Goal: Task Accomplishment & Management: Manage account settings

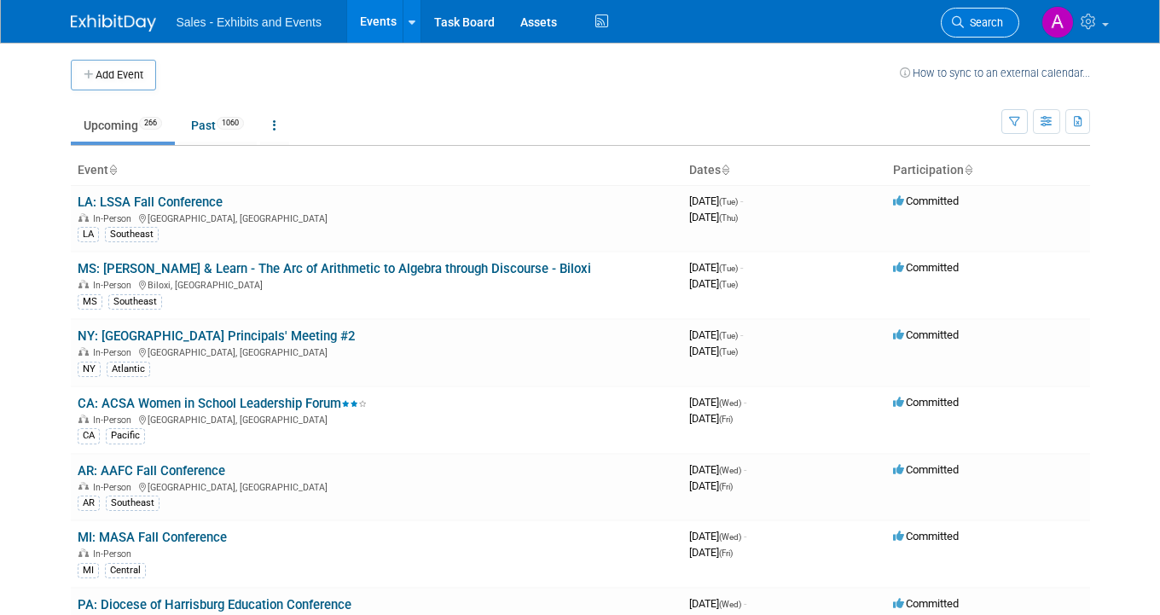
click at [986, 25] on span "Search" at bounding box center [983, 22] width 39 height 13
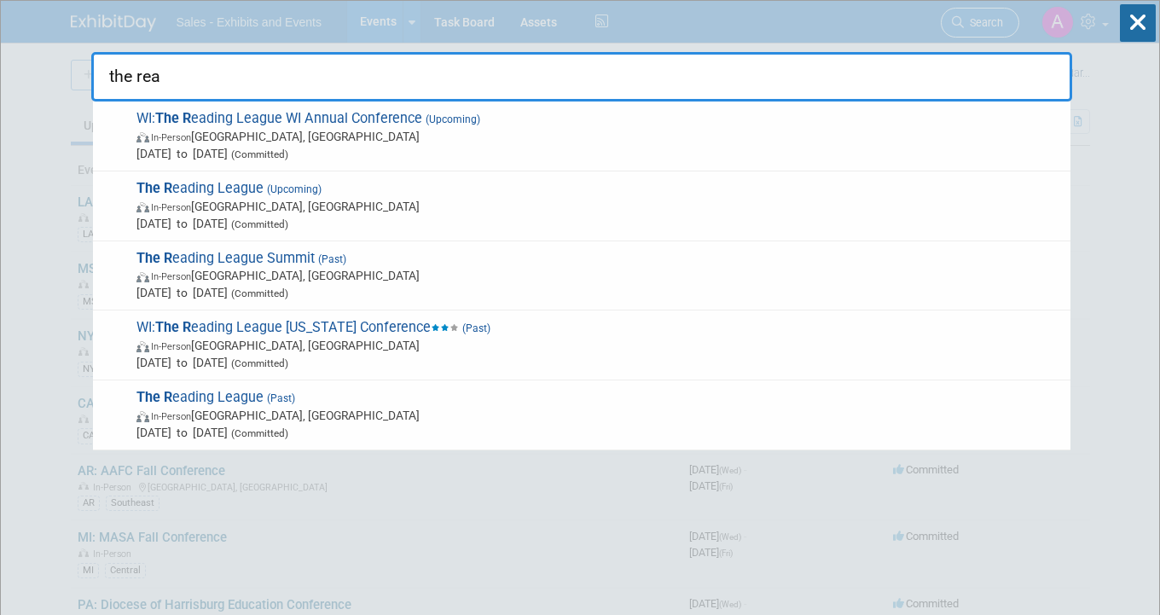
type input "the read"
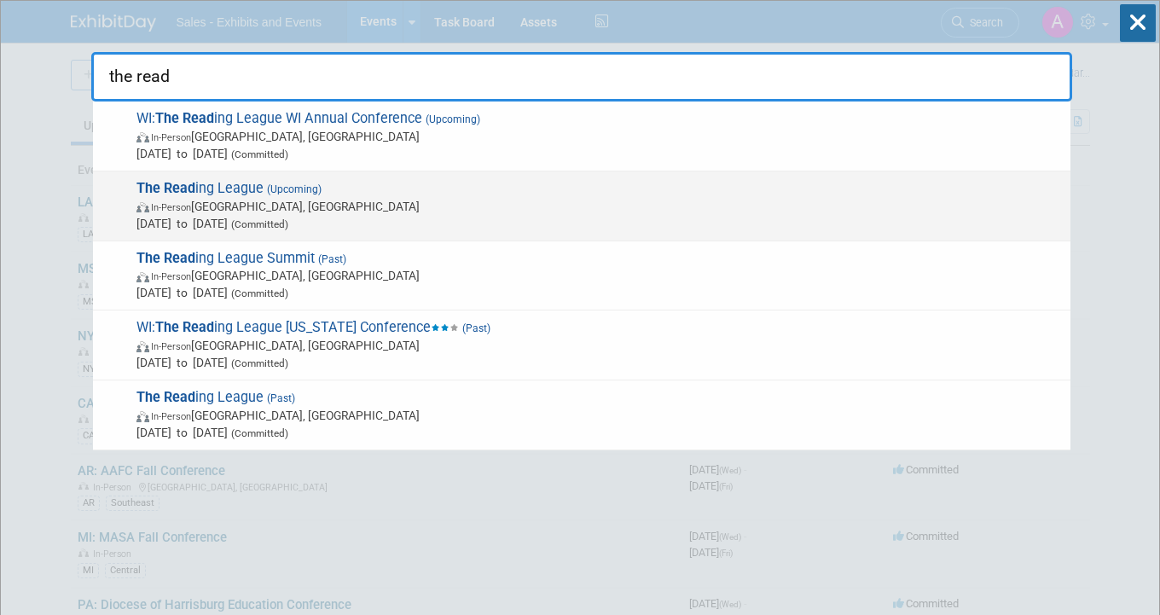
click at [371, 183] on span "The Read ing League (Upcoming) In-Person Chicago, IL Oct 8, 2025 to Oct 10, 202…" at bounding box center [596, 206] width 931 height 52
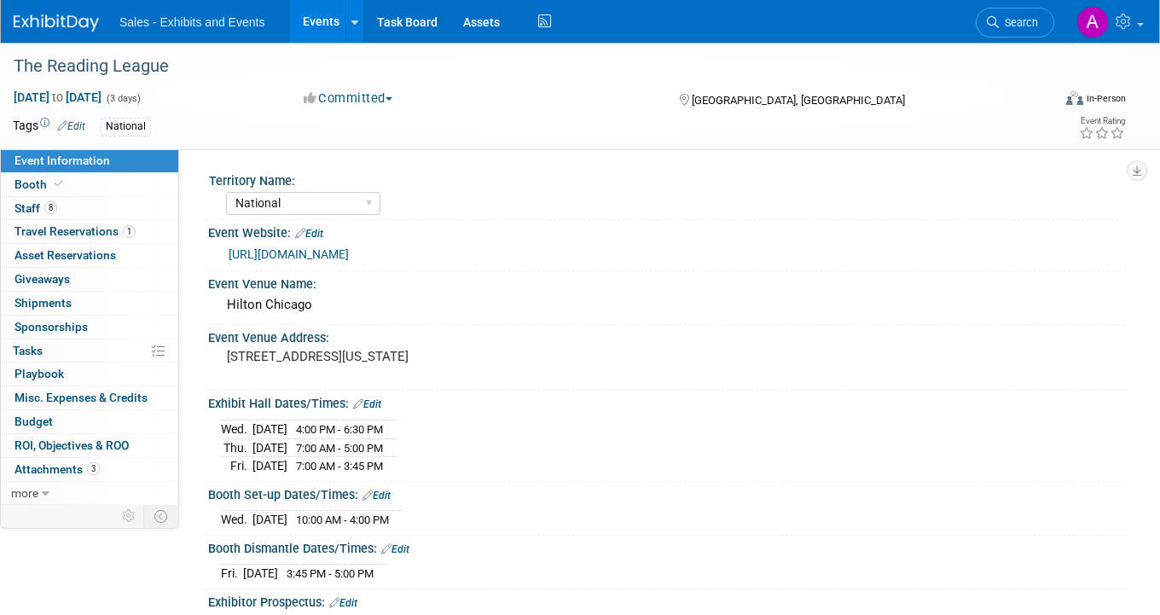
select select "National"
click at [100, 206] on link "8 Staff 8" at bounding box center [89, 208] width 177 height 23
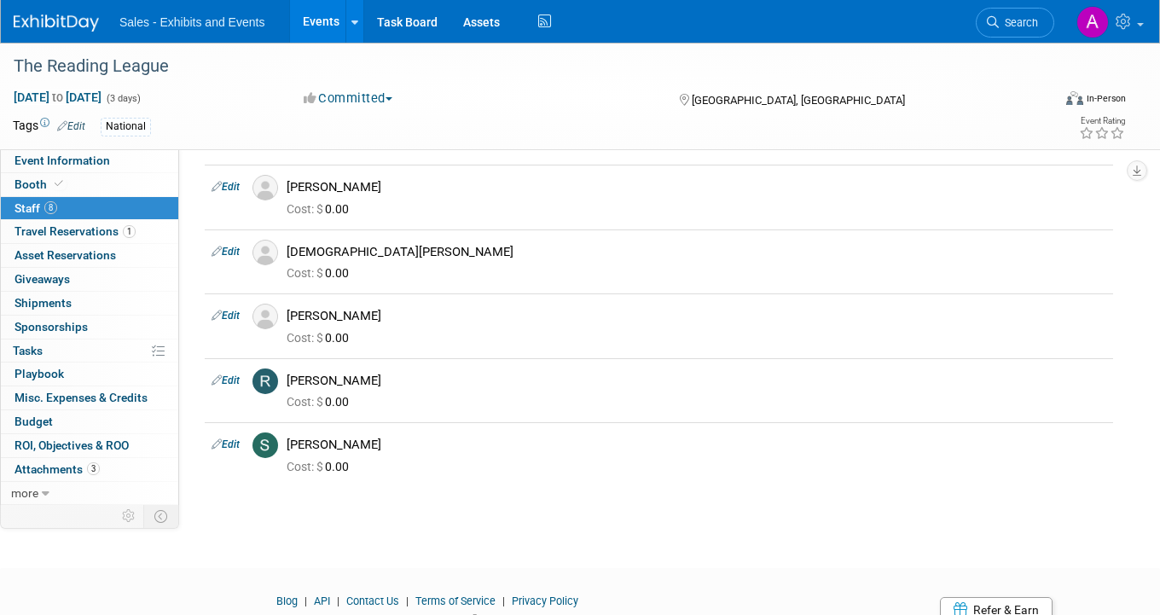
scroll to position [250, 0]
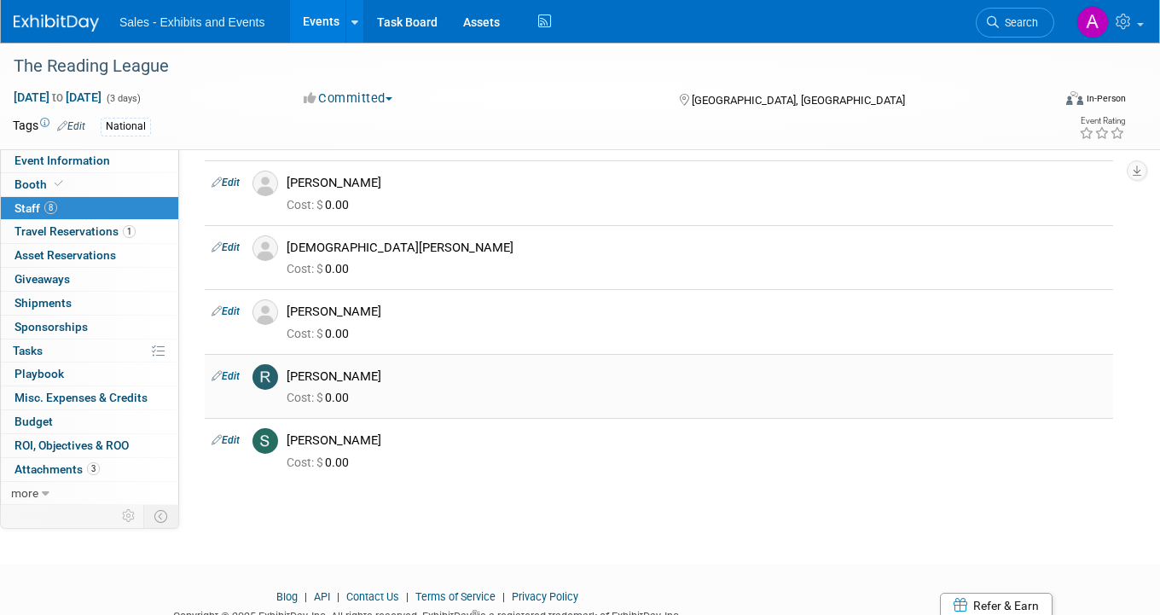
click at [227, 375] on link "Edit" at bounding box center [226, 376] width 28 height 12
select select "9b944629-41ac-4d44-ac41-666dbb22e7de"
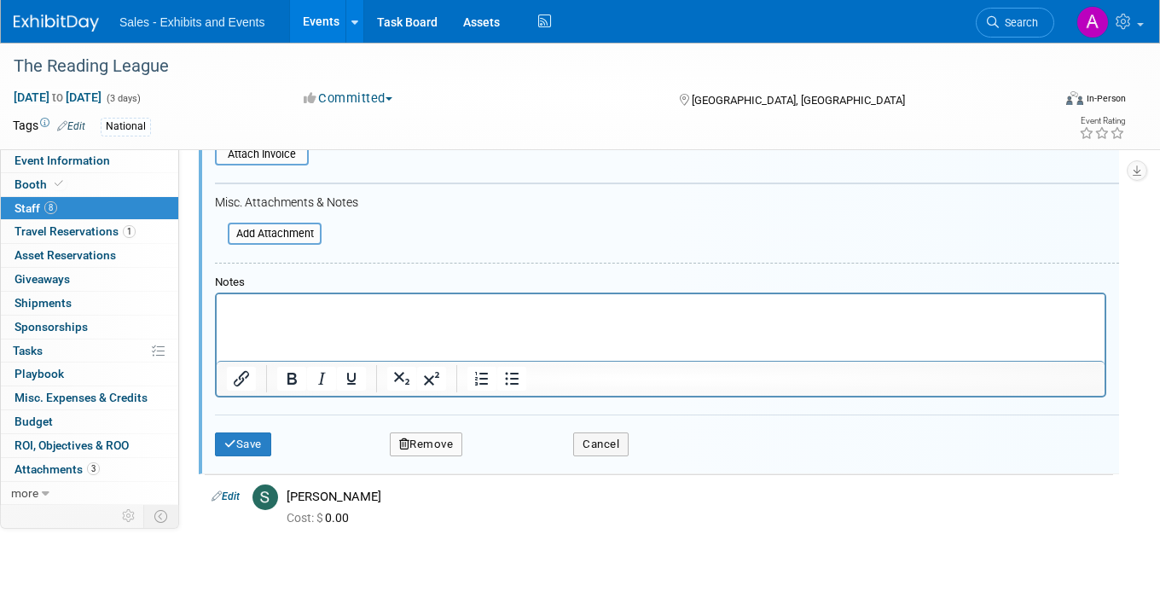
scroll to position [814, 0]
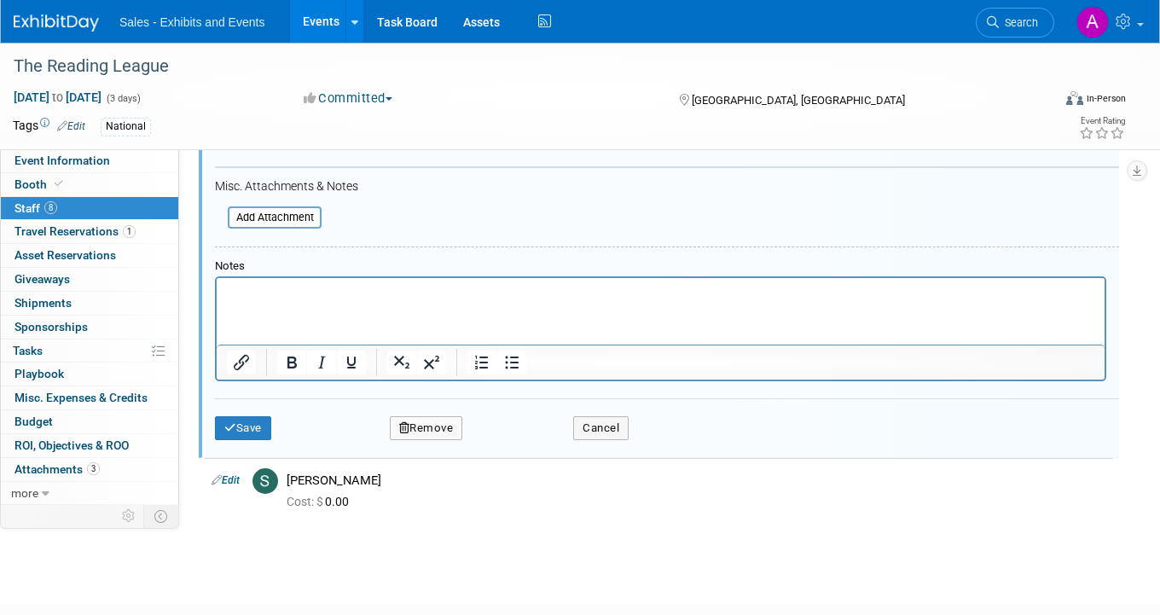
click at [425, 421] on button "Remove" at bounding box center [426, 428] width 73 height 24
click at [542, 439] on link "Yes" at bounding box center [519, 441] width 49 height 27
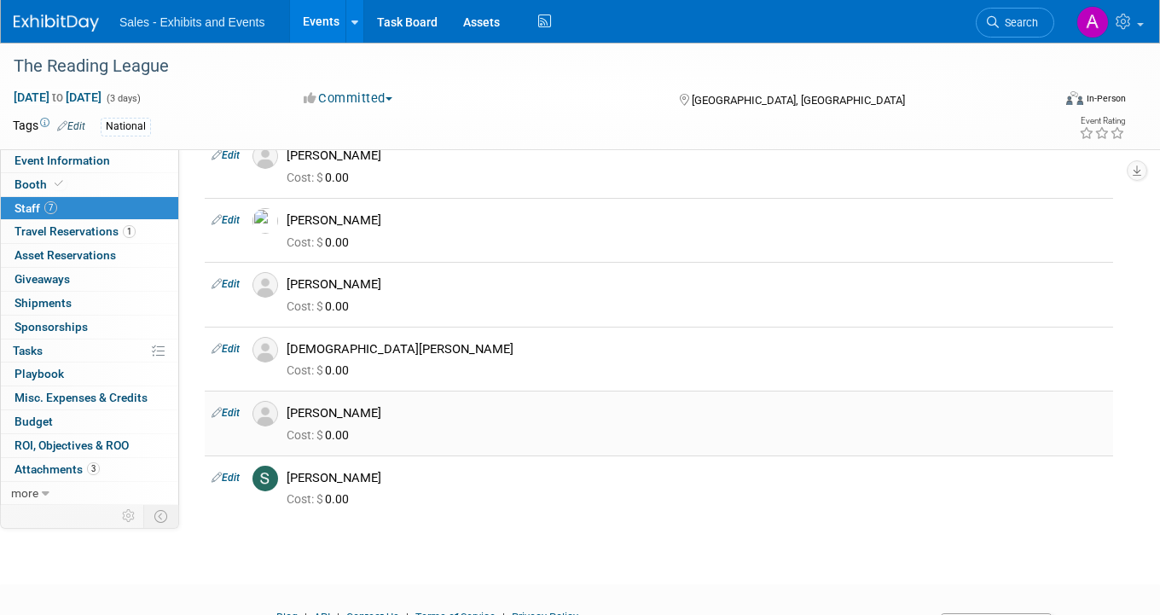
scroll to position [155, 0]
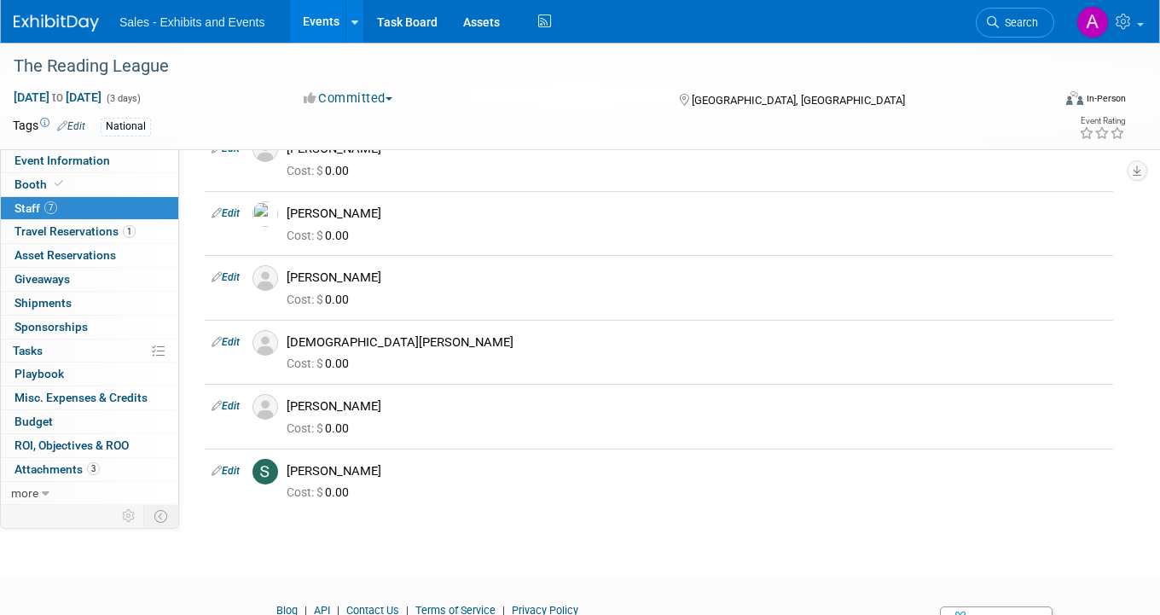
click at [85, 543] on div "The Reading League [DATE] to [DATE] (3 days) [DATE] to [DATE] Committed Committ…" at bounding box center [580, 216] width 1160 height 659
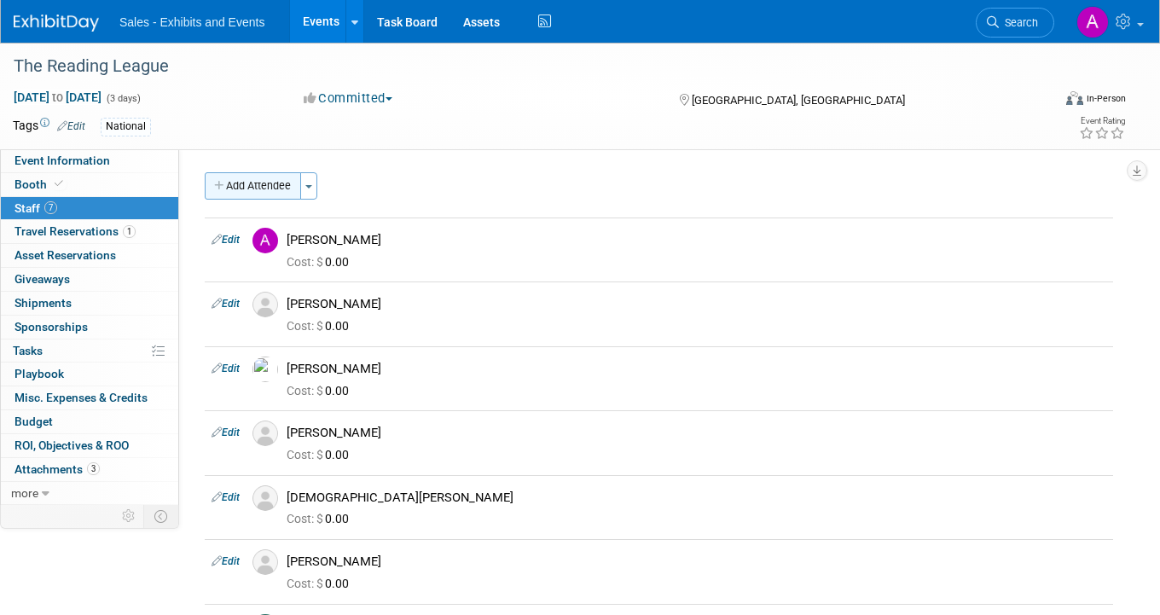
click at [275, 177] on button "Add Attendee" at bounding box center [253, 185] width 96 height 27
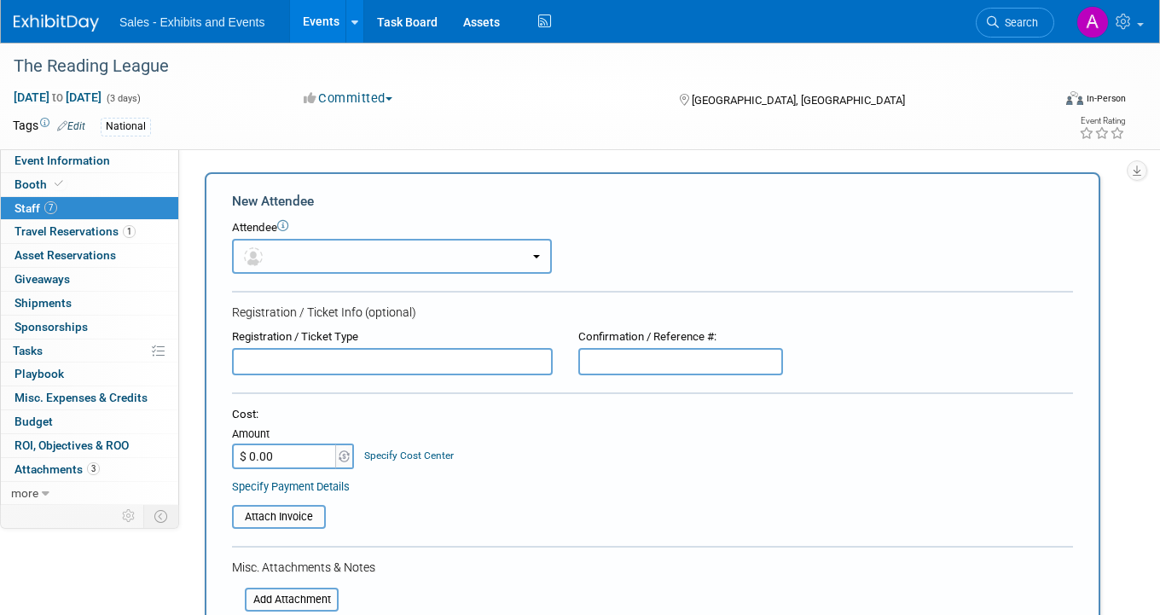
click at [343, 254] on button "button" at bounding box center [392, 256] width 320 height 35
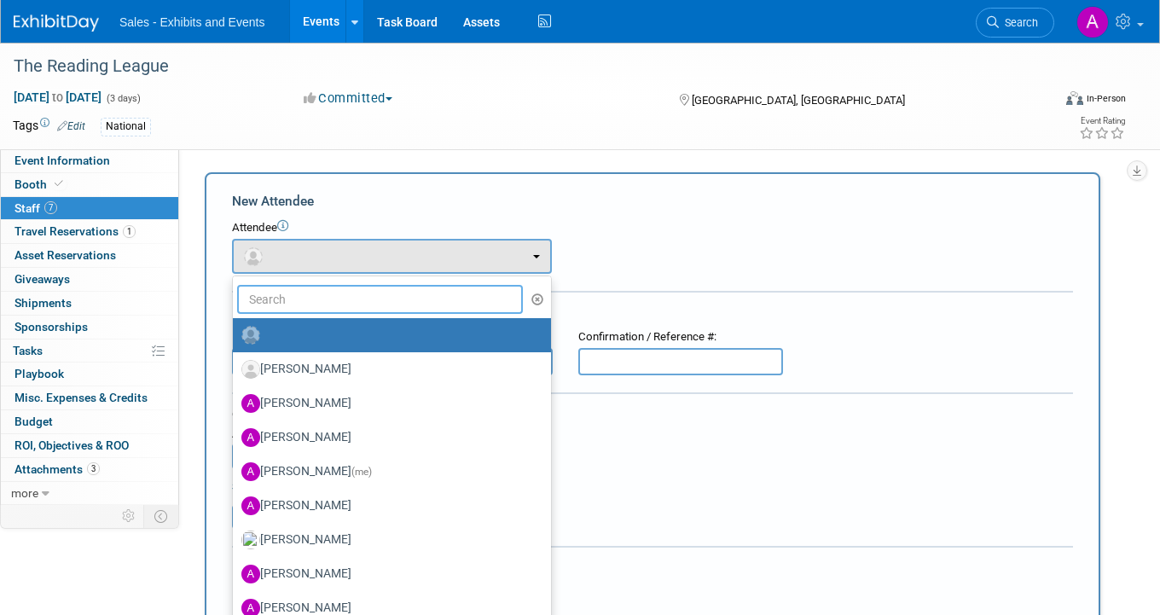
click at [333, 293] on input "text" at bounding box center [380, 299] width 286 height 29
type input "[PERSON_NAME]"
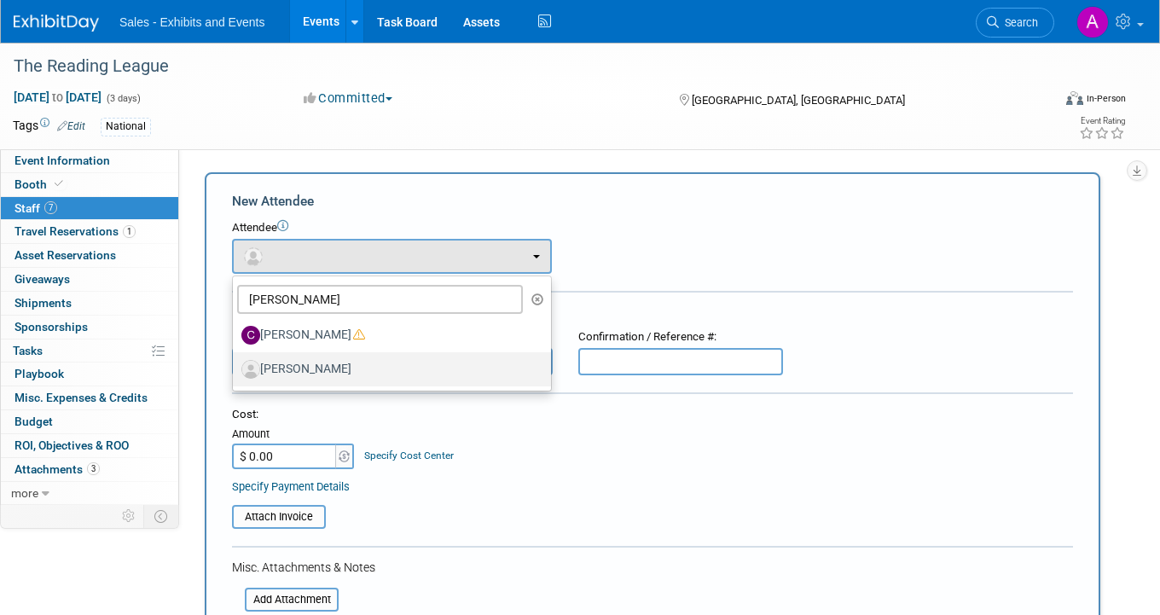
click at [340, 363] on label "[PERSON_NAME]" at bounding box center [387, 369] width 293 height 27
click at [235, 363] on input "[PERSON_NAME]" at bounding box center [229, 367] width 11 height 11
select select "e93a9235-68f0-4d25-8a56-54cfc2359038"
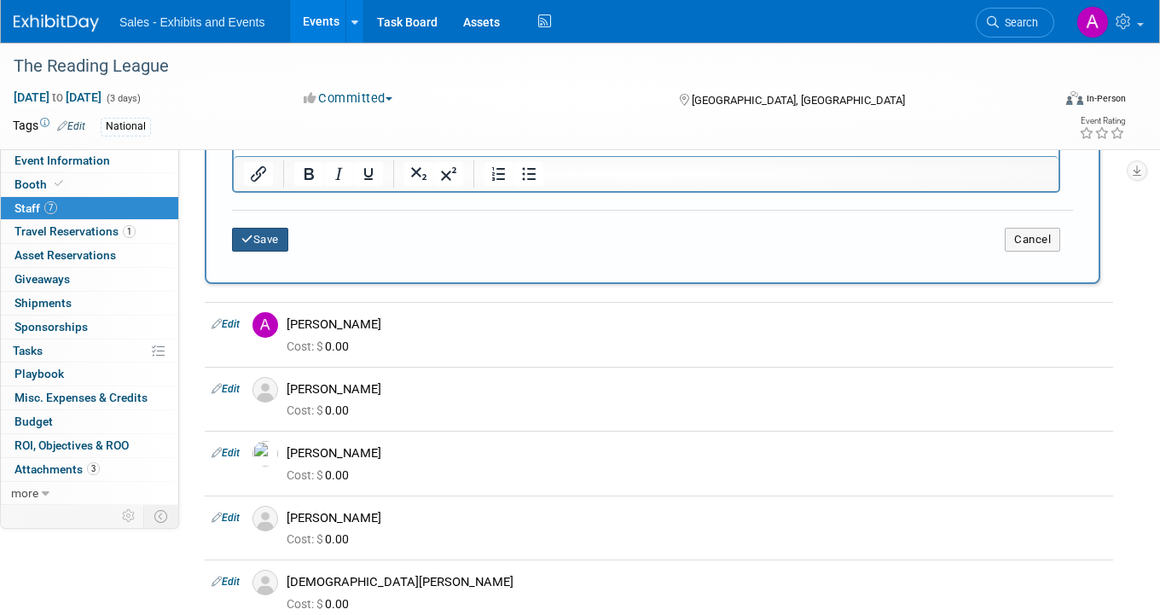
click at [261, 247] on button "Save" at bounding box center [260, 240] width 56 height 24
